Goal: Task Accomplishment & Management: Use online tool/utility

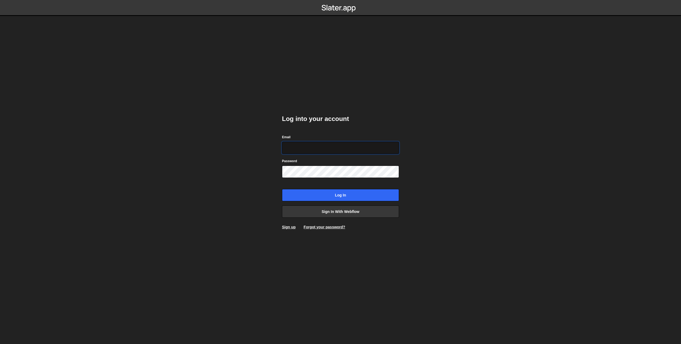
click at [311, 148] on input "Email" at bounding box center [340, 148] width 117 height 12
type input "theophile.menard@hotmail.com"
click at [342, 197] on input "Log in" at bounding box center [340, 195] width 117 height 12
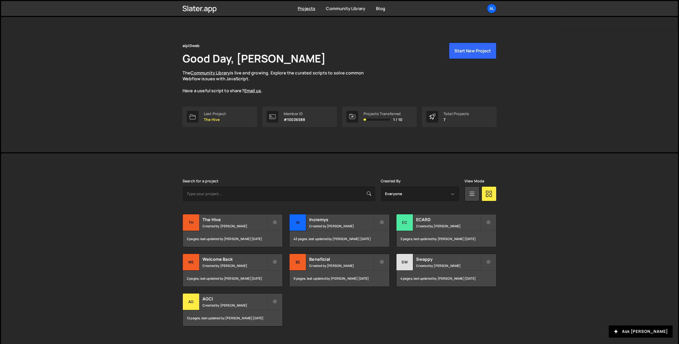
scroll to position [9, 0]
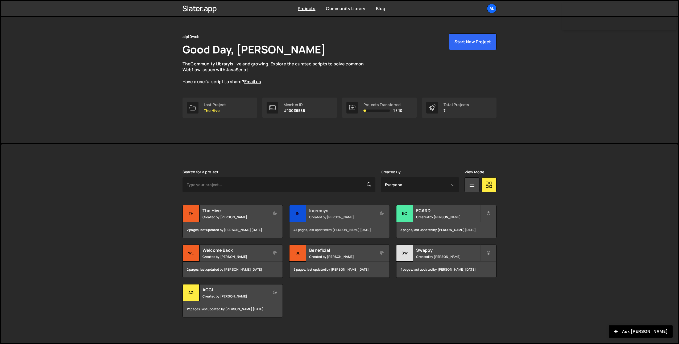
click at [326, 212] on h2 "Incremys" at bounding box center [341, 211] width 64 height 6
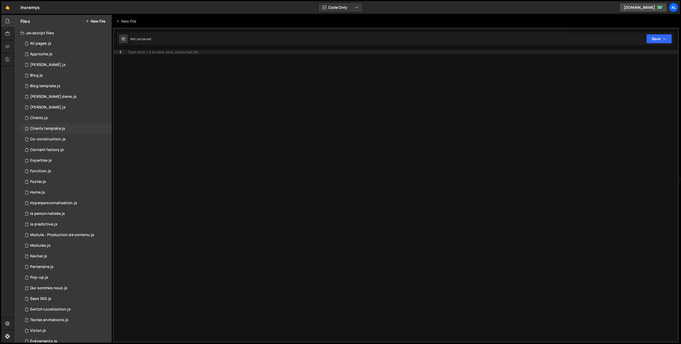
click at [57, 128] on div "Clients template.js" at bounding box center [47, 128] width 35 height 5
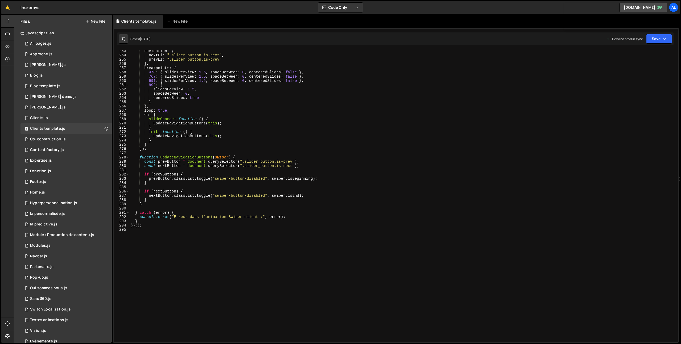
scroll to position [1108, 0]
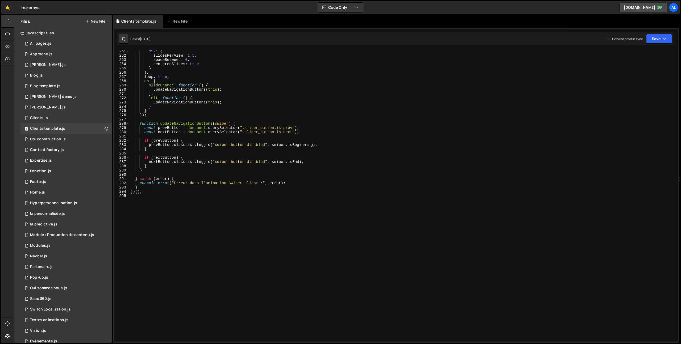
click at [190, 220] on div "992 : { slidesPerView : 1.5 , spaceBetween : 0 , centeredSlides : true } } , lo…" at bounding box center [403, 199] width 546 height 300
type textarea "////////////////"
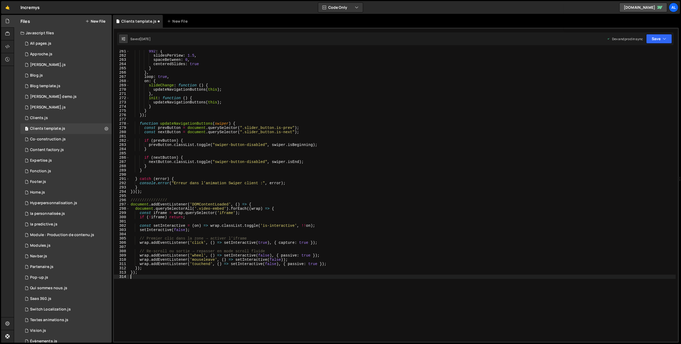
click at [207, 209] on div "992 : { slidesPerView : 1.5 , spaceBetween : 0 , centeredSlides : true } } , lo…" at bounding box center [403, 199] width 546 height 300
click at [205, 209] on div "992 : { slidesPerView : 1.5 , spaceBetween : 0 , centeredSlides : true } } , lo…" at bounding box center [403, 199] width 546 height 300
drag, startPoint x: 205, startPoint y: 209, endPoint x: 215, endPoint y: 208, distance: 10.4
click at [215, 208] on div "992 : { slidesPerView : 1.5 , spaceBetween : 0 , centeredSlides : true } } , lo…" at bounding box center [403, 199] width 546 height 300
paste textarea "cas-clients-video_video"
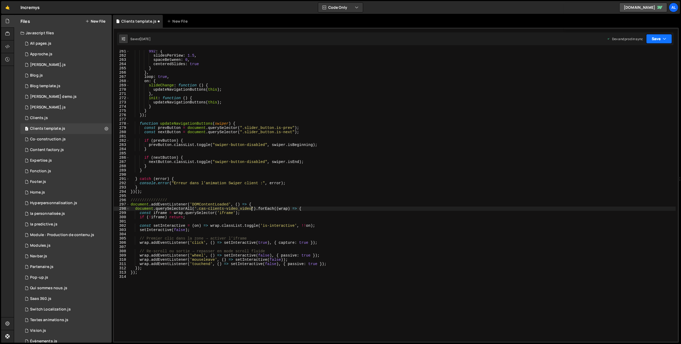
click at [658, 36] on button "Save" at bounding box center [659, 39] width 26 height 10
click at [633, 75] on div "[DATE]" at bounding box center [628, 75] width 10 height 5
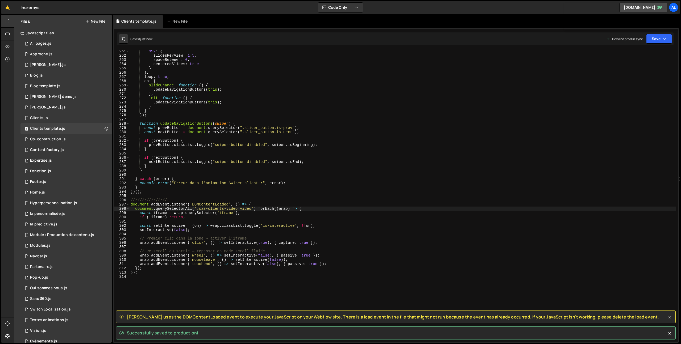
click at [137, 317] on span "[PERSON_NAME] uses the DOMContentLoaded event to execute your JavaScript on you…" at bounding box center [393, 317] width 532 height 6
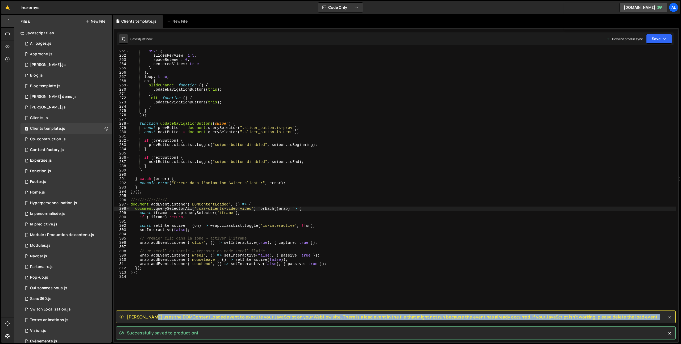
drag, startPoint x: 137, startPoint y: 317, endPoint x: 637, endPoint y: 314, distance: 499.7
click at [637, 314] on div "[PERSON_NAME] uses the DOMContentLoaded event to execute your JavaScript on you…" at bounding box center [396, 317] width 560 height 13
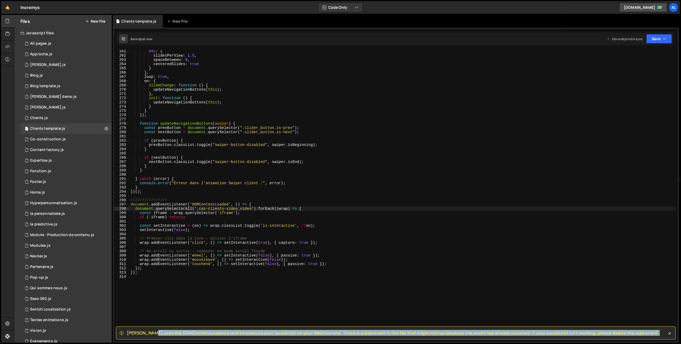
click at [206, 330] on span "[PERSON_NAME] uses the DOMContentLoaded event to execute your JavaScript on you…" at bounding box center [393, 333] width 532 height 6
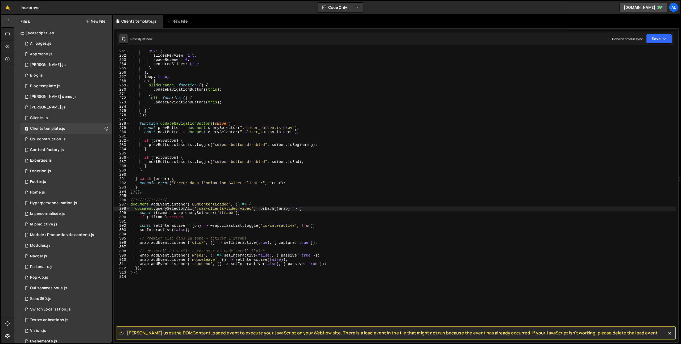
click at [131, 332] on span "[PERSON_NAME] uses the DOMContentLoaded event to execute your JavaScript on you…" at bounding box center [393, 333] width 532 height 6
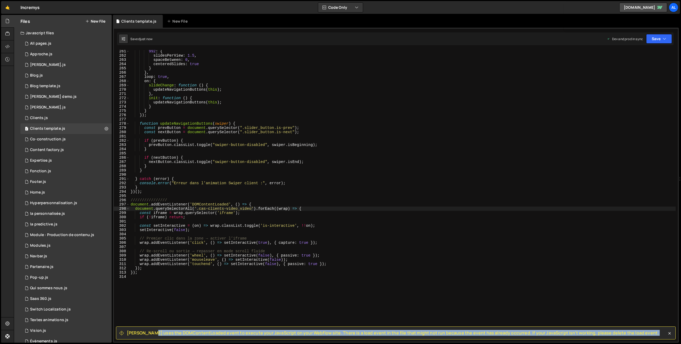
click at [131, 332] on span "[PERSON_NAME] uses the DOMContentLoaded event to execute your JavaScript on you…" at bounding box center [393, 333] width 532 height 6
copy div "Loremi dolo sit AMETconsecTetura elits do eiusmod temp InciDidunt ut labo Etdol…"
click at [199, 208] on div "992 : { slidesPerView : 1.5 , spaceBetween : 0 , centeredSlides : true } } , lo…" at bounding box center [403, 199] width 546 height 300
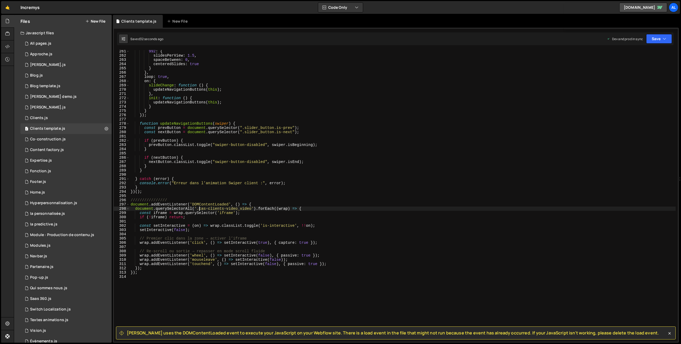
click at [202, 209] on div "992 : { slidesPerView : 1.5 , spaceBetween : 0 , centeredSlides : true } } , lo…" at bounding box center [403, 199] width 546 height 300
drag, startPoint x: 202, startPoint y: 209, endPoint x: 242, endPoint y: 208, distance: 39.7
click at [242, 208] on div "992 : { slidesPerView : 1.5 , spaceBetween : 0 , centeredSlides : true } } , lo…" at bounding box center [403, 199] width 546 height 300
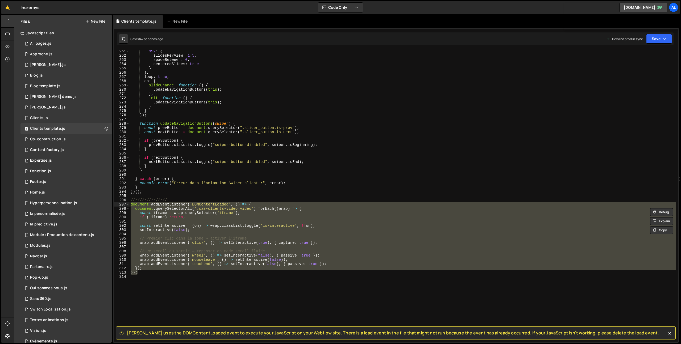
drag, startPoint x: 145, startPoint y: 272, endPoint x: 122, endPoint y: 204, distance: 72.1
click at [122, 204] on div "document.querySelectorAll('.cas-clients-video_video').forEach((wrap) => { 261 2…" at bounding box center [396, 196] width 564 height 292
type textarea "document.addEventListener('DOMContentLoaded', () => { document.querySelectorAll…"
paste textarea
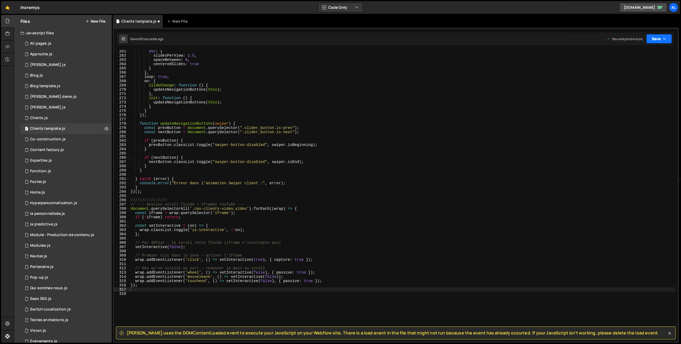
click at [657, 40] on button "Save" at bounding box center [659, 39] width 26 height 10
click at [643, 73] on div "55 seconds ago" at bounding box center [635, 75] width 24 height 5
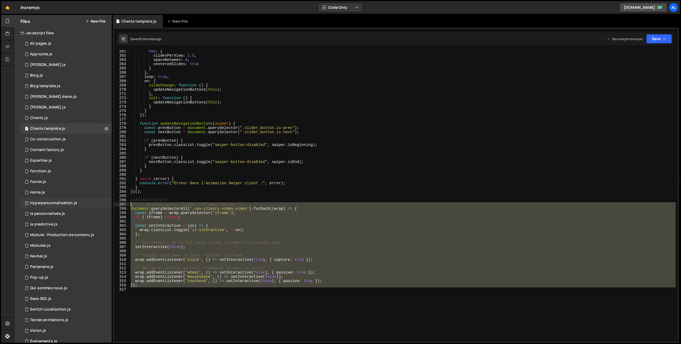
drag, startPoint x: 164, startPoint y: 304, endPoint x: 106, endPoint y: 206, distance: 114.0
click at [106, 206] on div "Files New File Javascript files 1 All pages.js 0 1 Approche.js 0 1 [PERSON_NAME…" at bounding box center [347, 179] width 667 height 328
type textarea "// --- Gestion scroll fluide + iframes YouTube --- document.querySelectorAll('.…"
paste textarea
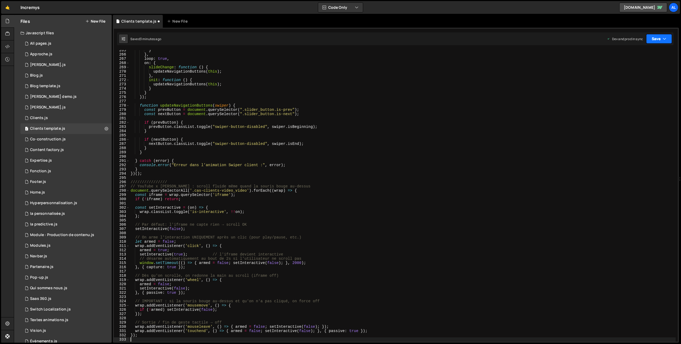
click at [654, 36] on button "Save" at bounding box center [659, 39] width 26 height 10
click at [622, 75] on div "Saved 3 minutes ago" at bounding box center [641, 75] width 55 height 6
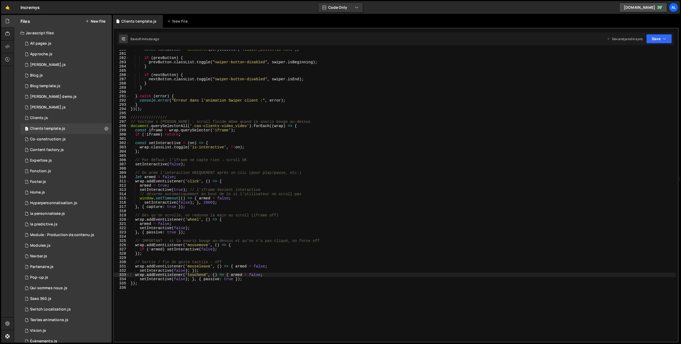
scroll to position [1210, 0]
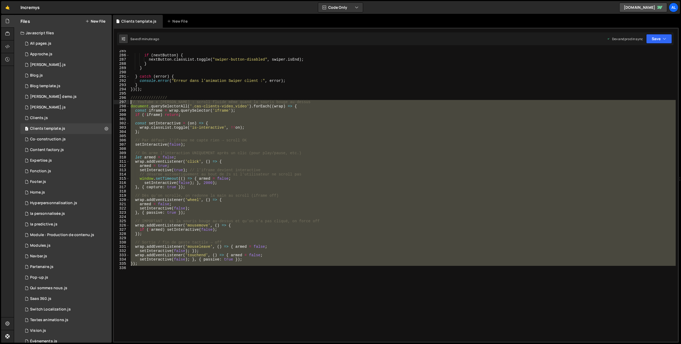
drag, startPoint x: 176, startPoint y: 281, endPoint x: 111, endPoint y: 101, distance: 191.0
click at [111, 101] on div "Files New File Javascript files 1 All pages.js 0 1 Approche.js 0 1 [PERSON_NAME…" at bounding box center [347, 179] width 667 height 328
type textarea "// YouTube x [PERSON_NAME] : scroll fluide même quand la souris bouge au-dessus…"
paste textarea
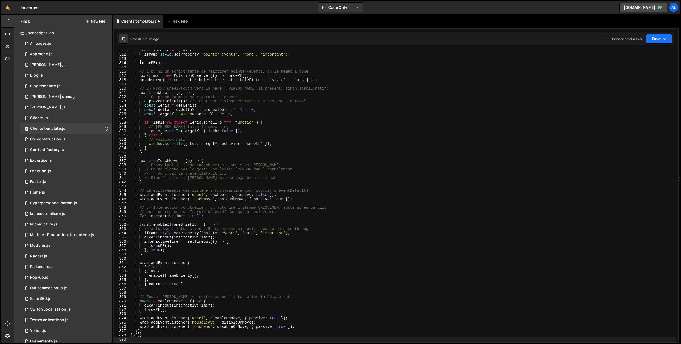
click at [658, 42] on button "Save" at bounding box center [659, 39] width 26 height 10
click at [624, 76] on div "1 minute ago" at bounding box center [632, 75] width 19 height 5
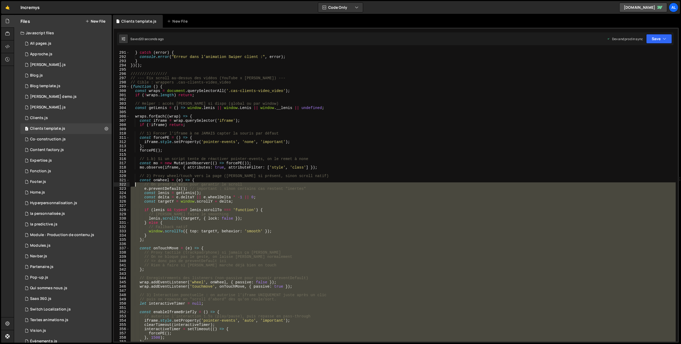
scroll to position [1234, 0]
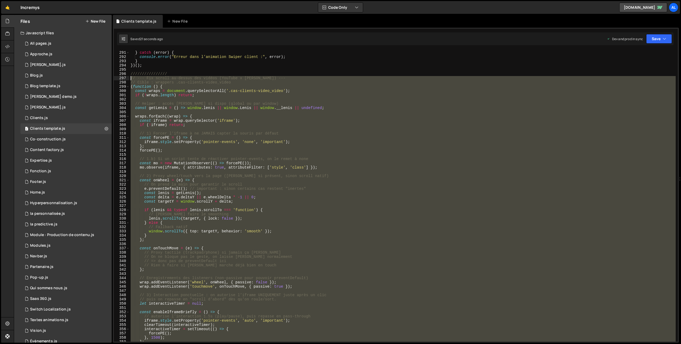
drag, startPoint x: 159, startPoint y: 274, endPoint x: 111, endPoint y: 79, distance: 200.9
click at [111, 79] on div "Files New File Javascript files 1 All pages.js 0 1 Approche.js 0 1 [PERSON_NAME…" at bounding box center [347, 179] width 667 height 328
type textarea "// --- Fix scroll au-dessus des vidéos (YouTube x [PERSON_NAME]) --- // Cible :…"
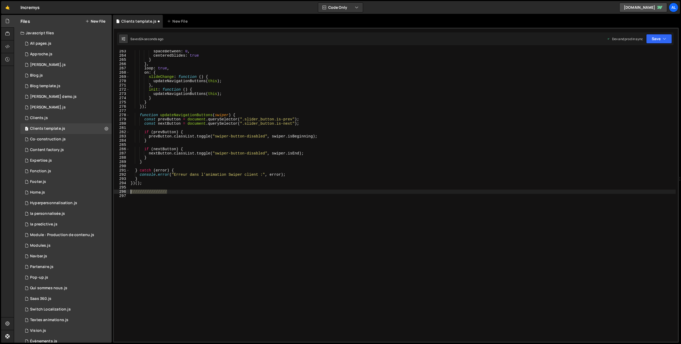
drag, startPoint x: 175, startPoint y: 191, endPoint x: 112, endPoint y: 192, distance: 63.1
click at [112, 192] on div "Files New File Javascript files 1 All pages.js 0 1 Approche.js 0 1 [PERSON_NAME…" at bounding box center [347, 179] width 667 height 328
type textarea "////////////////"
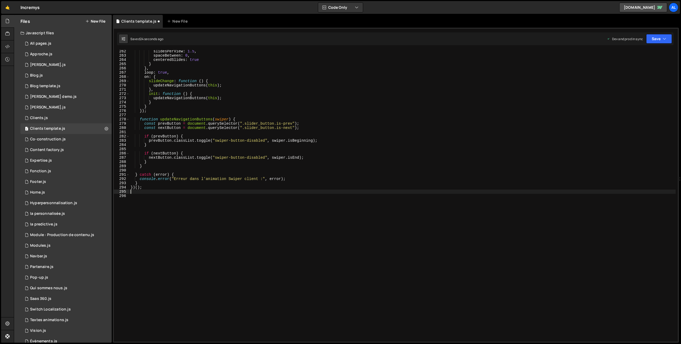
type textarea "})();"
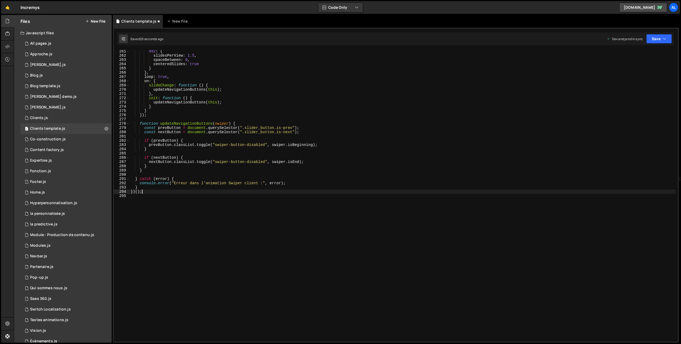
scroll to position [1108, 0]
click at [655, 43] on button "Save" at bounding box center [659, 39] width 26 height 10
click at [633, 74] on div "24 seconds ago" at bounding box center [635, 75] width 24 height 5
click at [655, 36] on button "Save" at bounding box center [659, 39] width 26 height 10
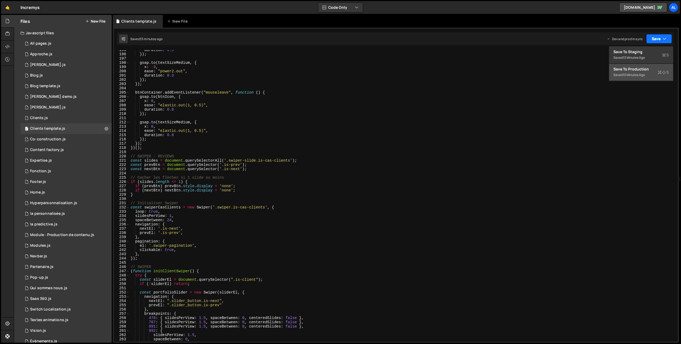
scroll to position [679, 0]
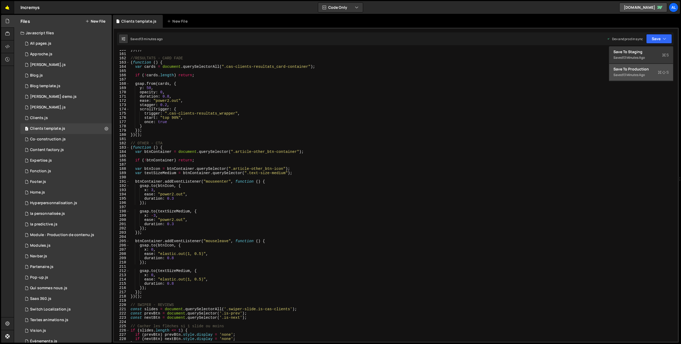
click at [8, 6] on link "🤙" at bounding box center [7, 7] width 13 height 13
